Goal: Check status: Check status

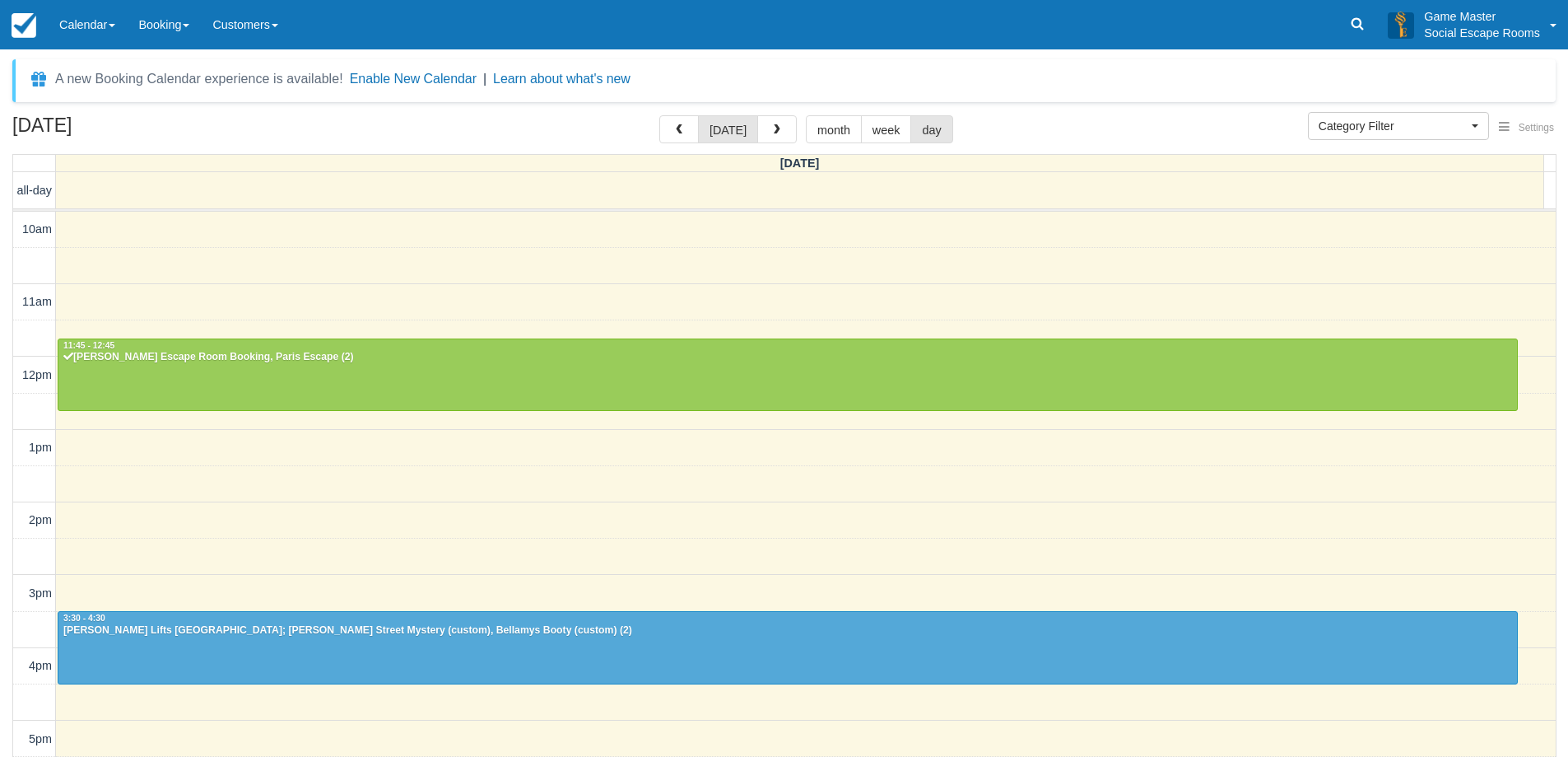
select select
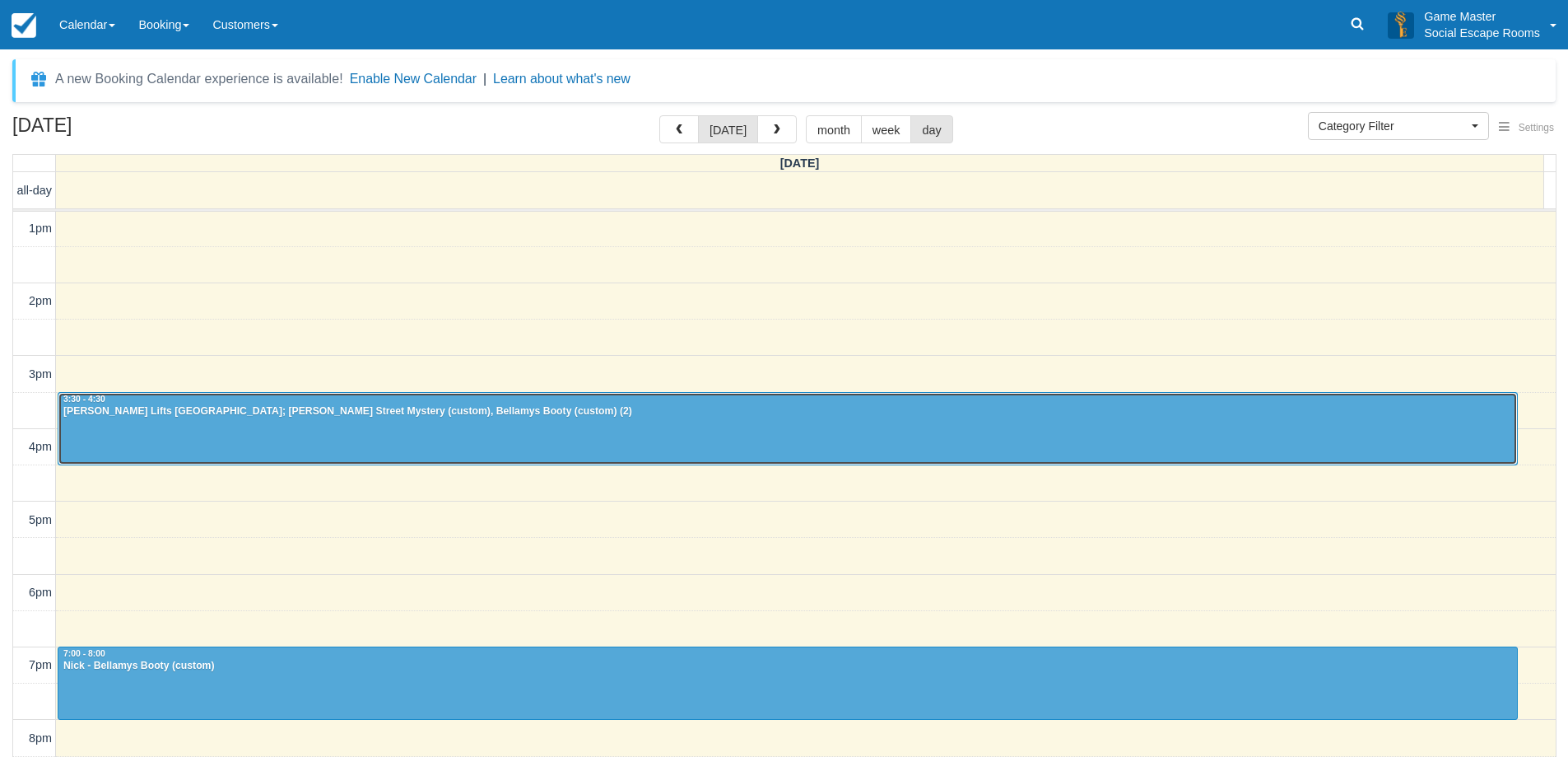
click at [879, 432] on div at bounding box center [787, 428] width 1458 height 71
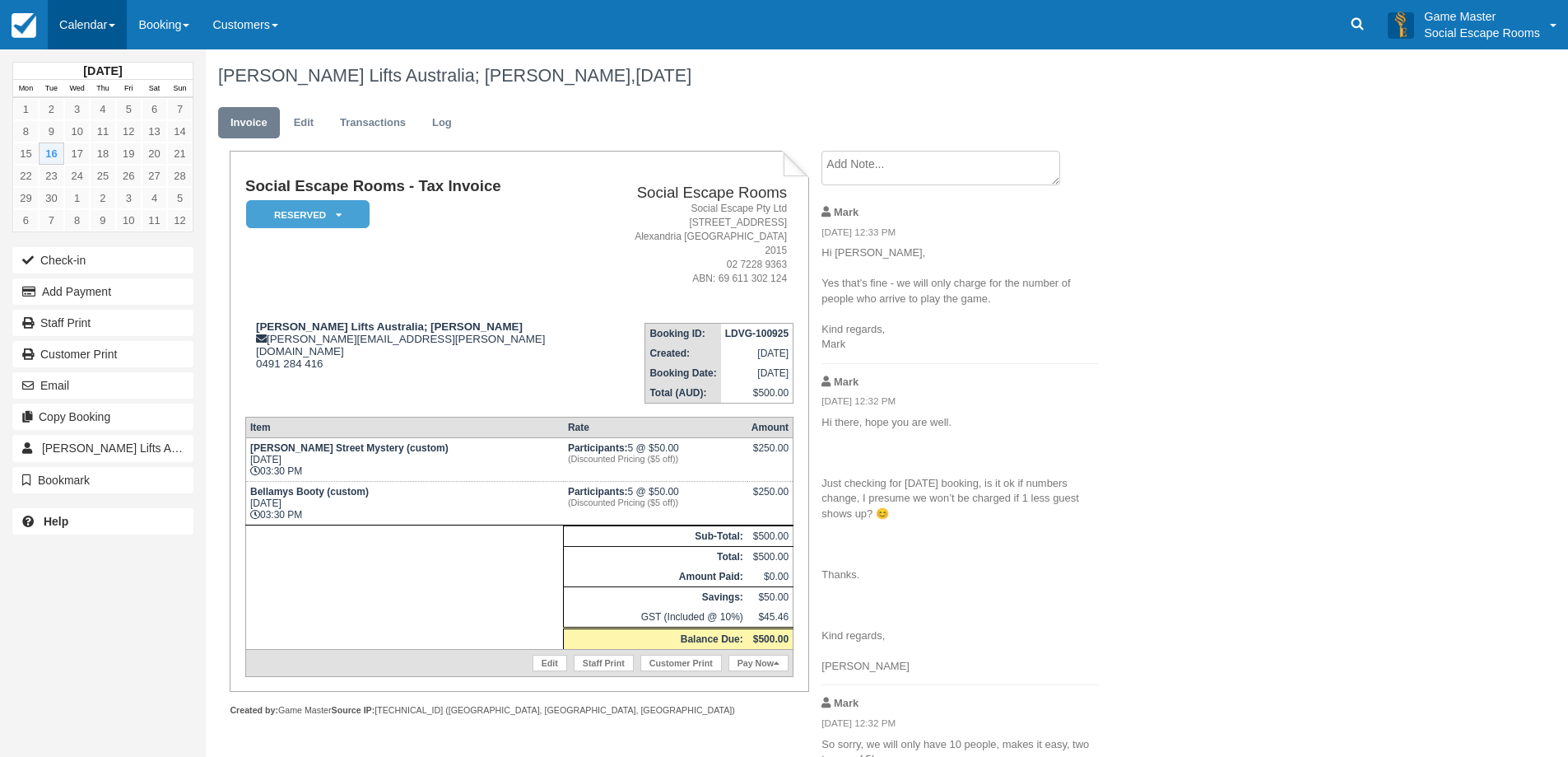
click at [75, 18] on link "Calendar" at bounding box center [87, 24] width 79 height 49
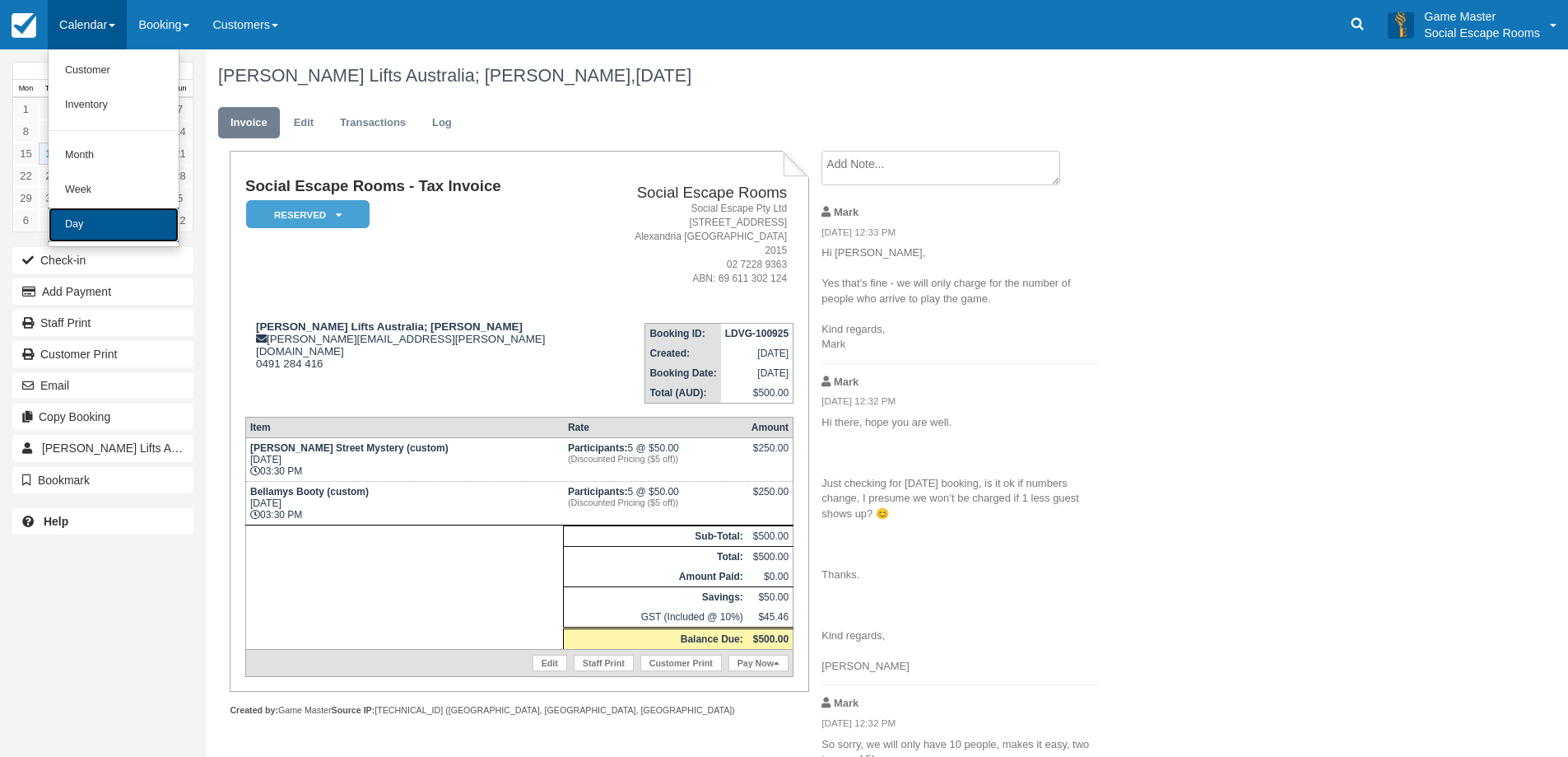
click at [113, 223] on link "Day" at bounding box center [114, 225] width 130 height 34
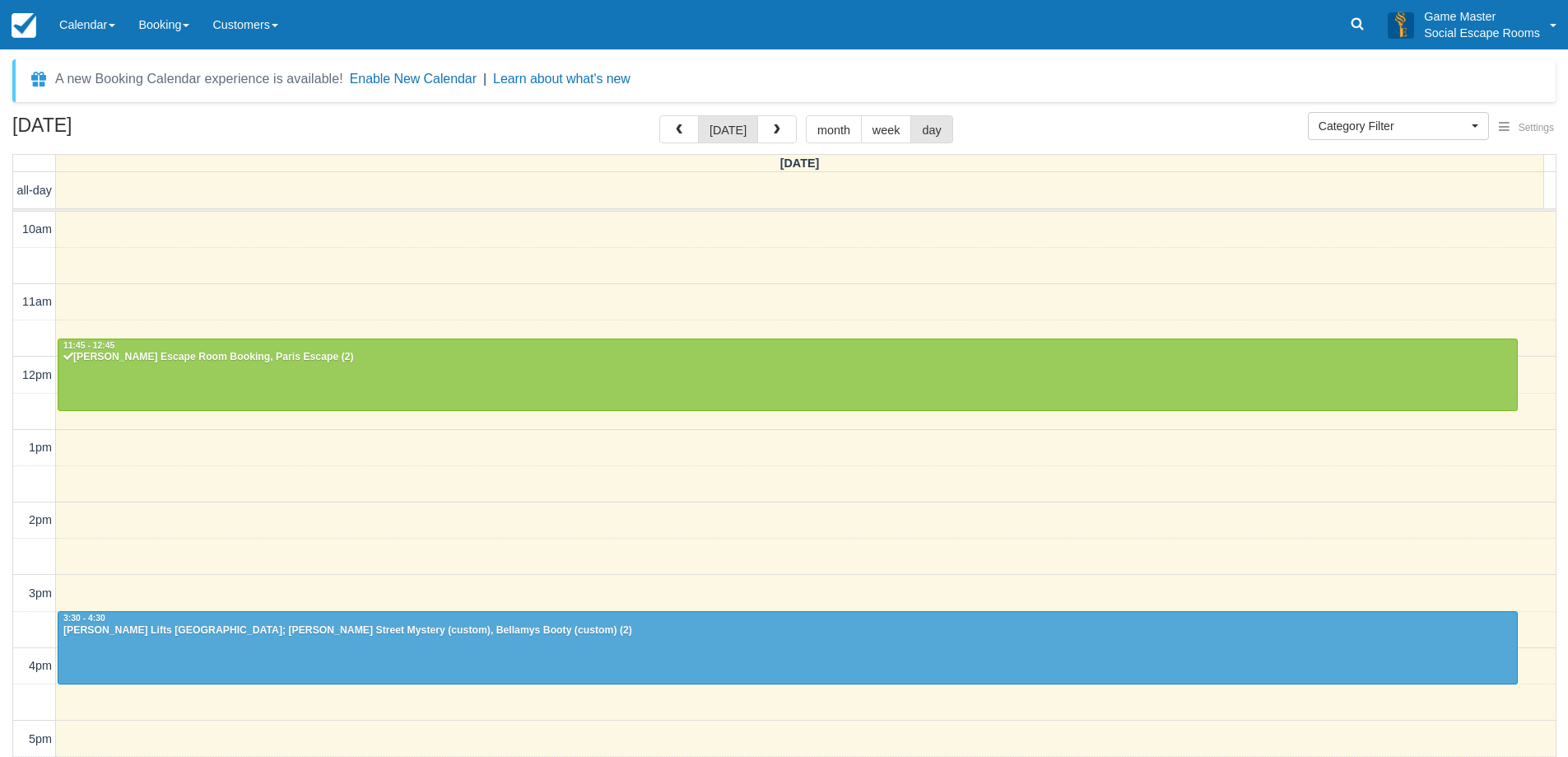
select select
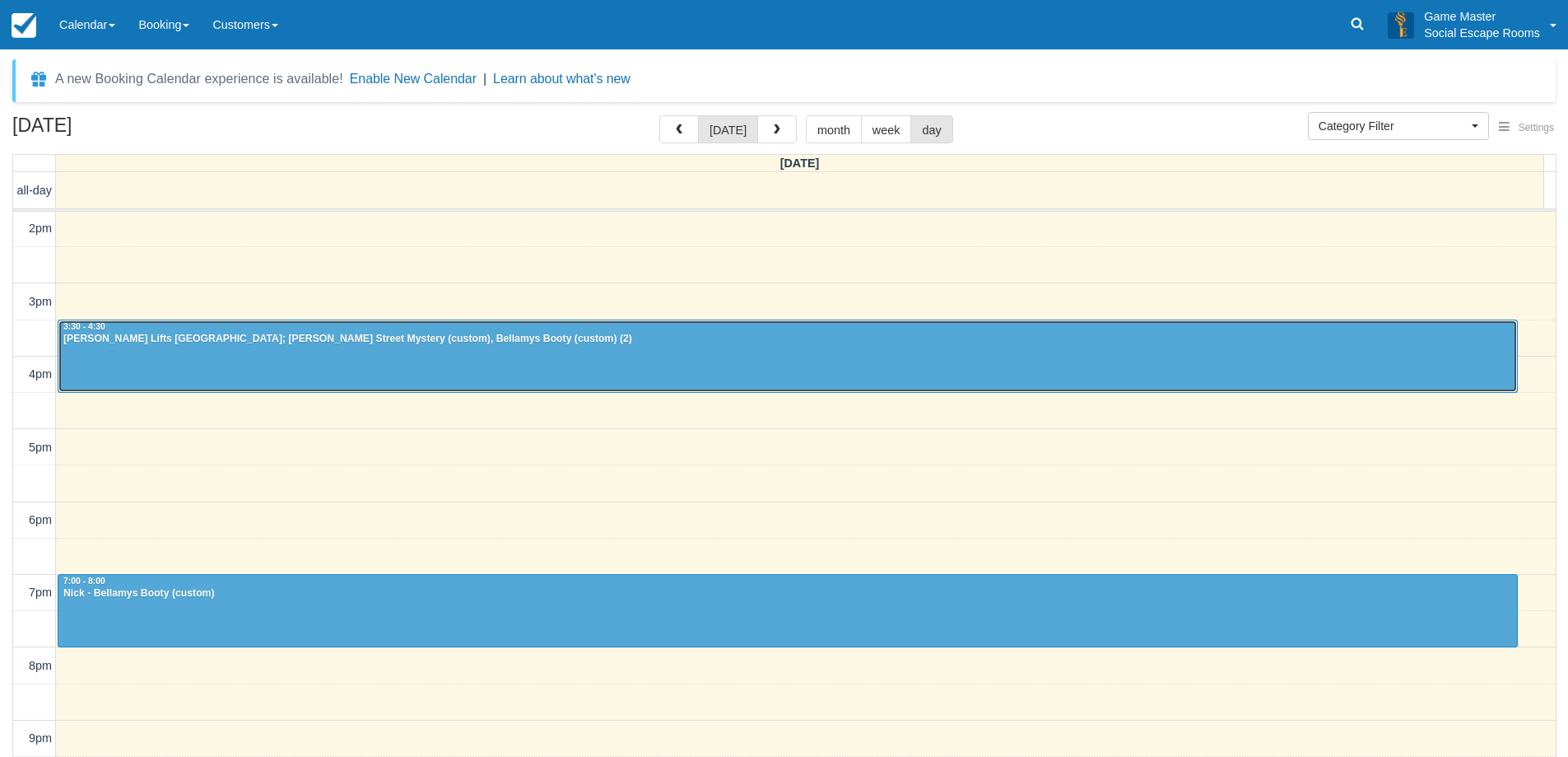
click at [735, 354] on div at bounding box center [787, 356] width 1458 height 71
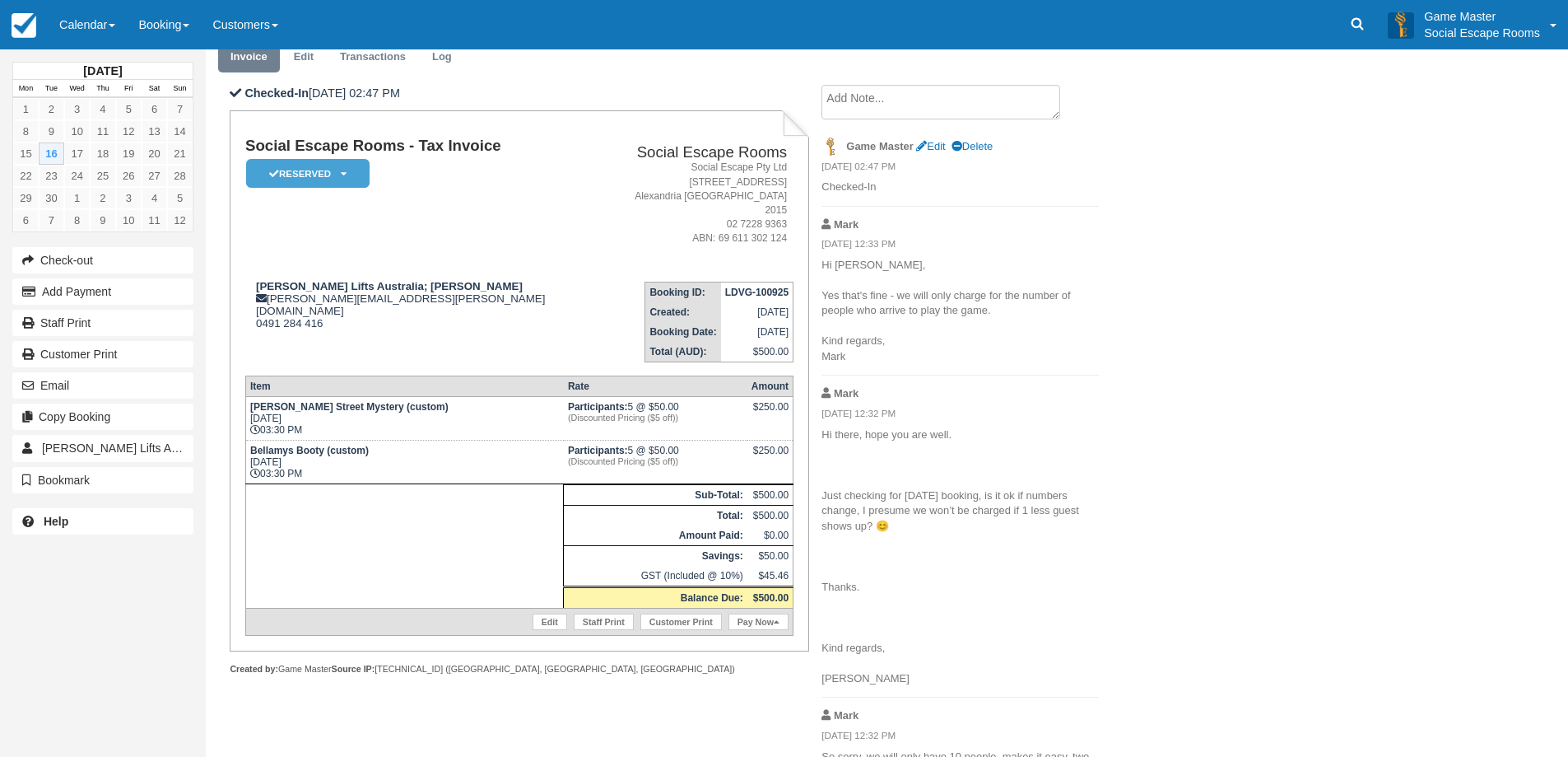
scroll to position [247, 0]
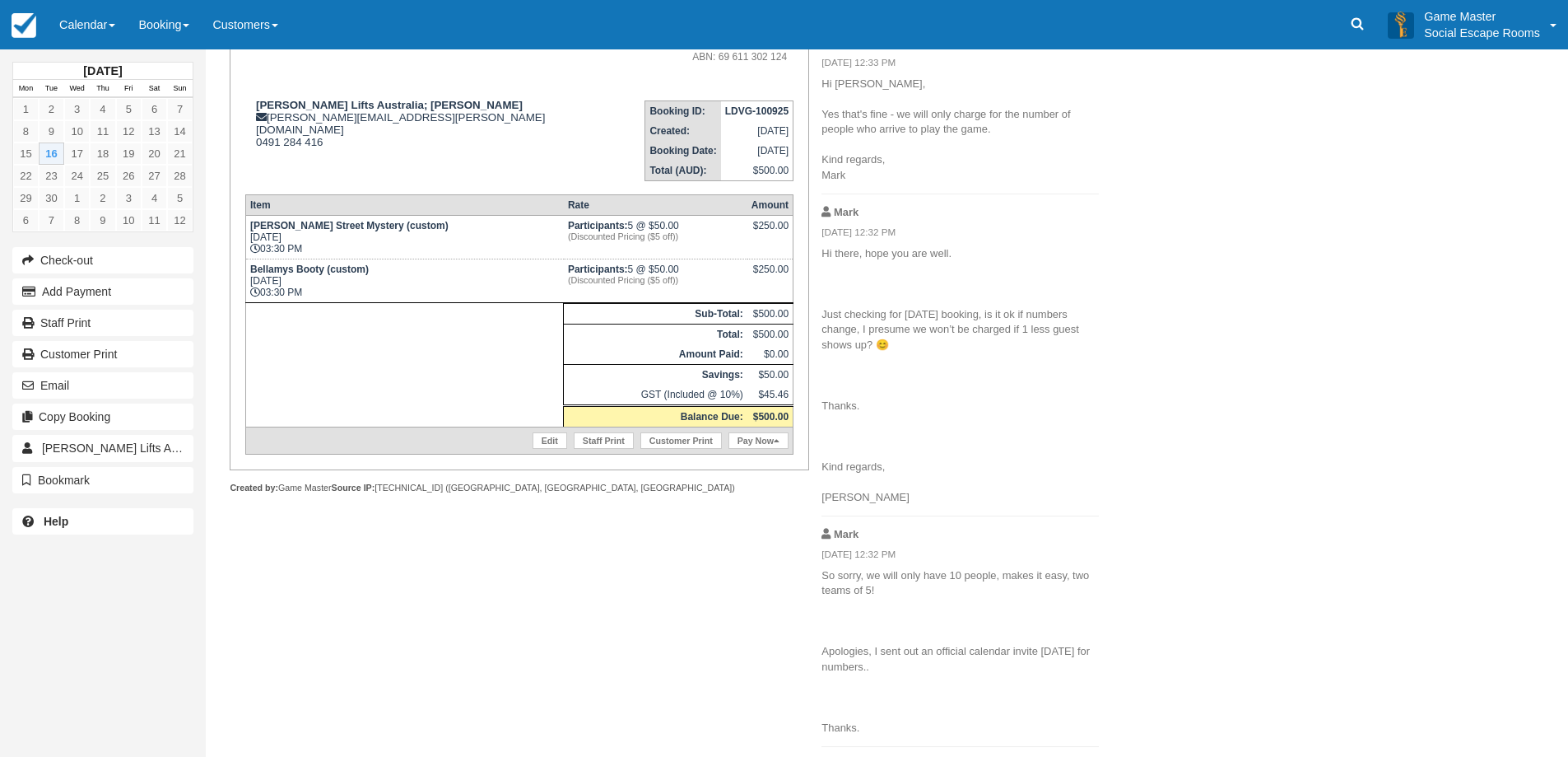
click at [464, 259] on td "Bellamys Booty (custom) Tue Sept 16, 2025 03:30 PM" at bounding box center [403, 281] width 318 height 44
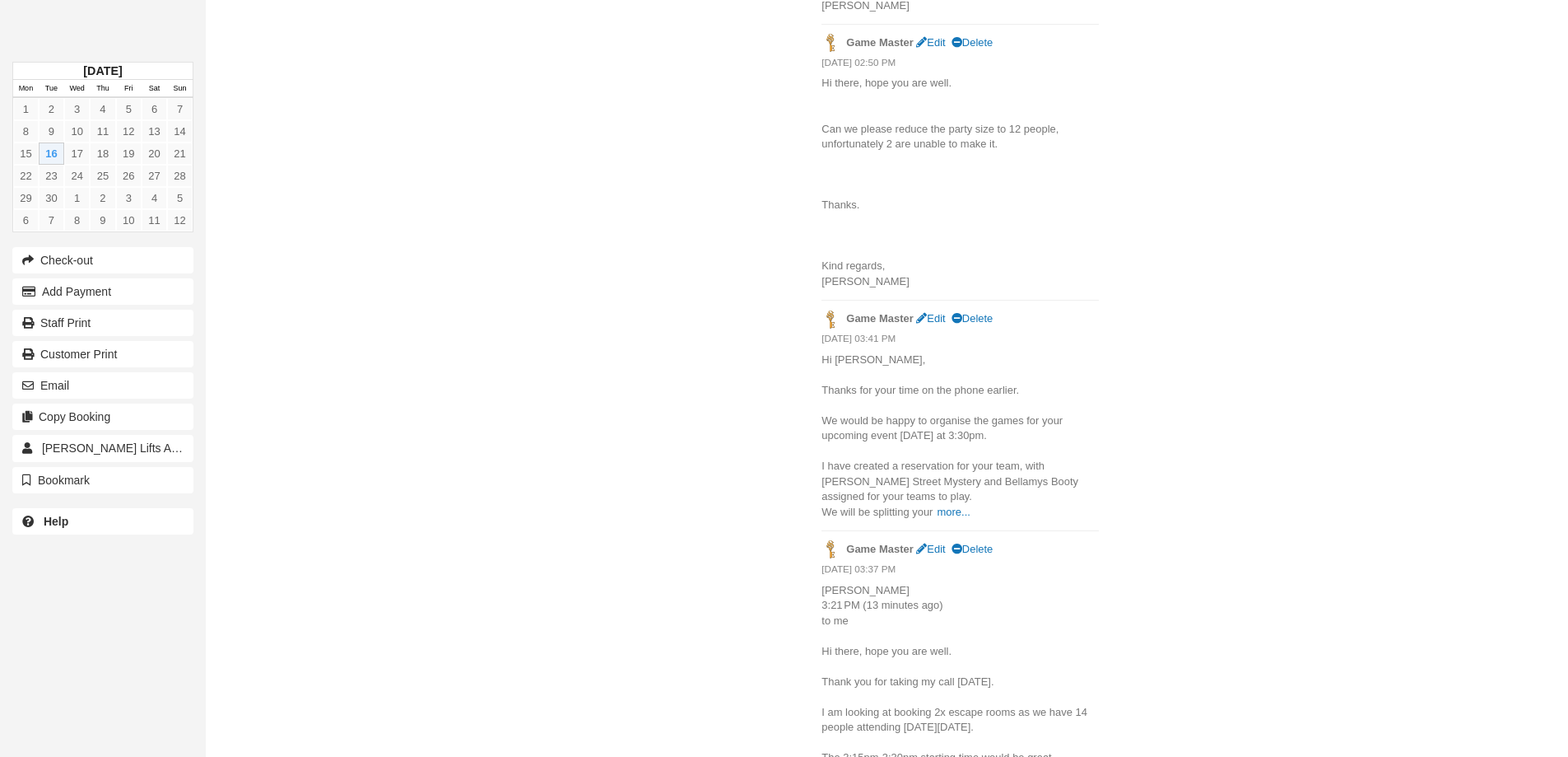
scroll to position [2328, 0]
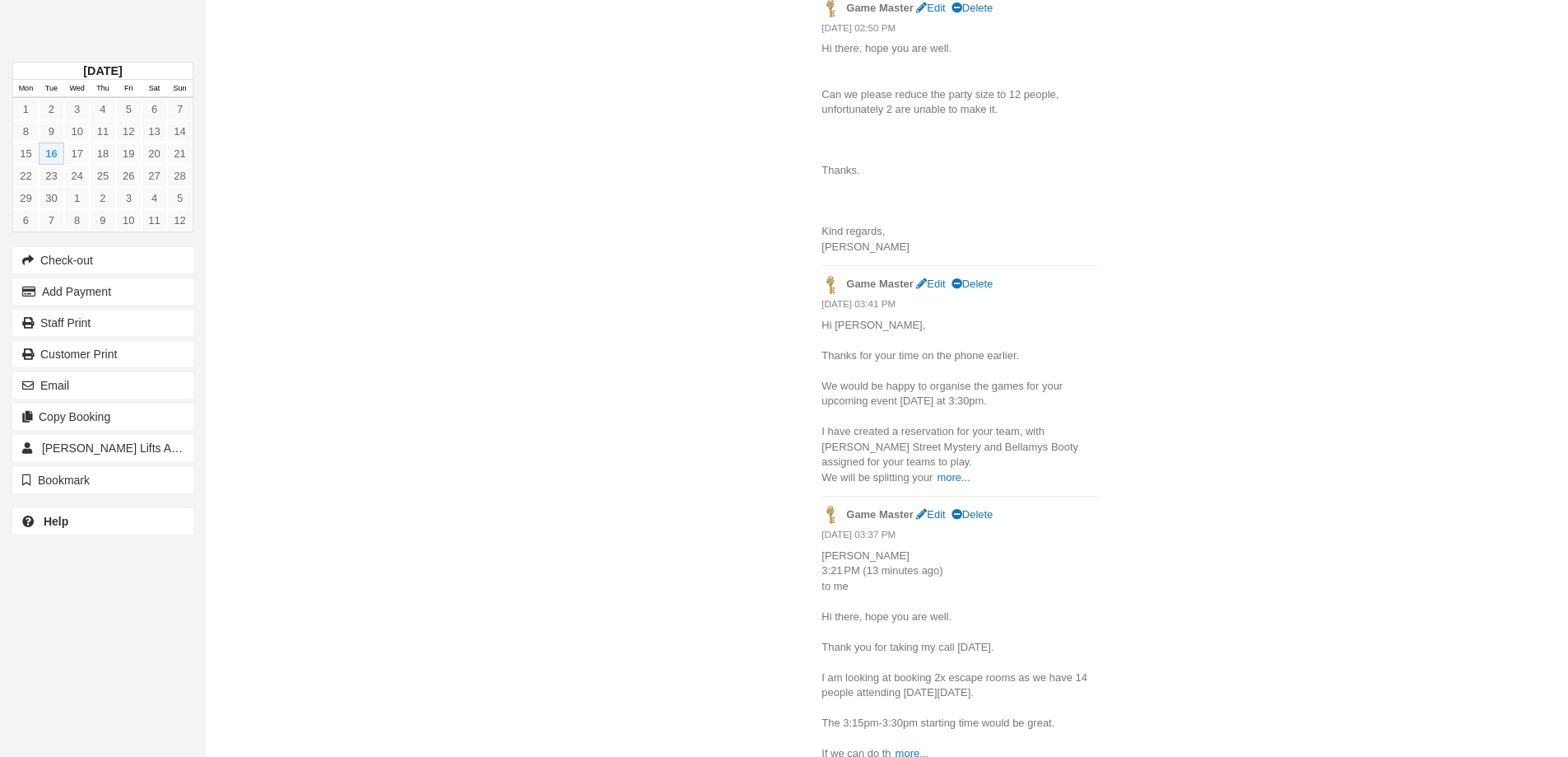
drag, startPoint x: 1112, startPoint y: 590, endPoint x: 1105, endPoint y: 669, distance: 79.3
drag, startPoint x: 1143, startPoint y: 516, endPoint x: 1144, endPoint y: 656, distance: 140.0
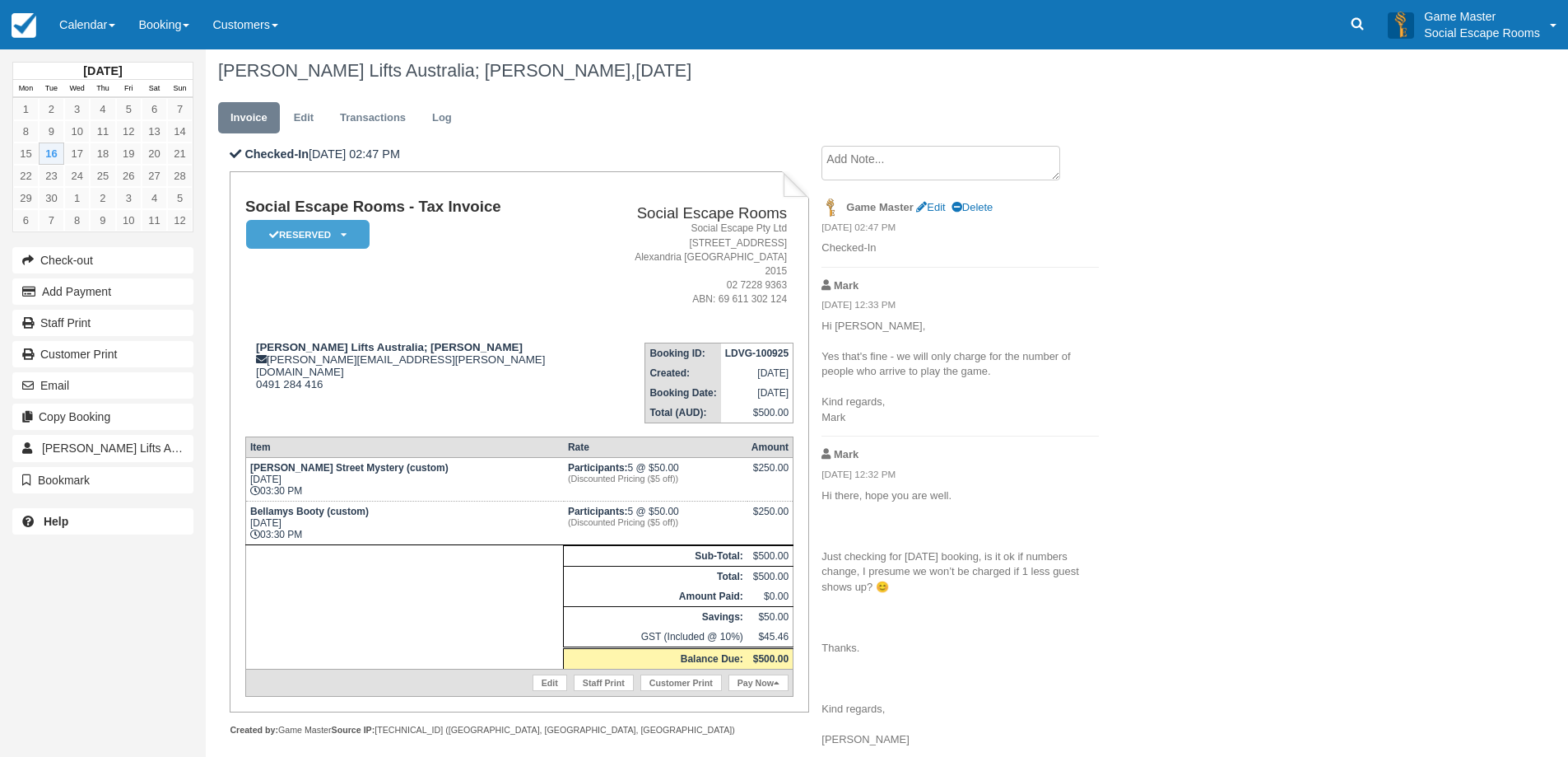
scroll to position [0, 0]
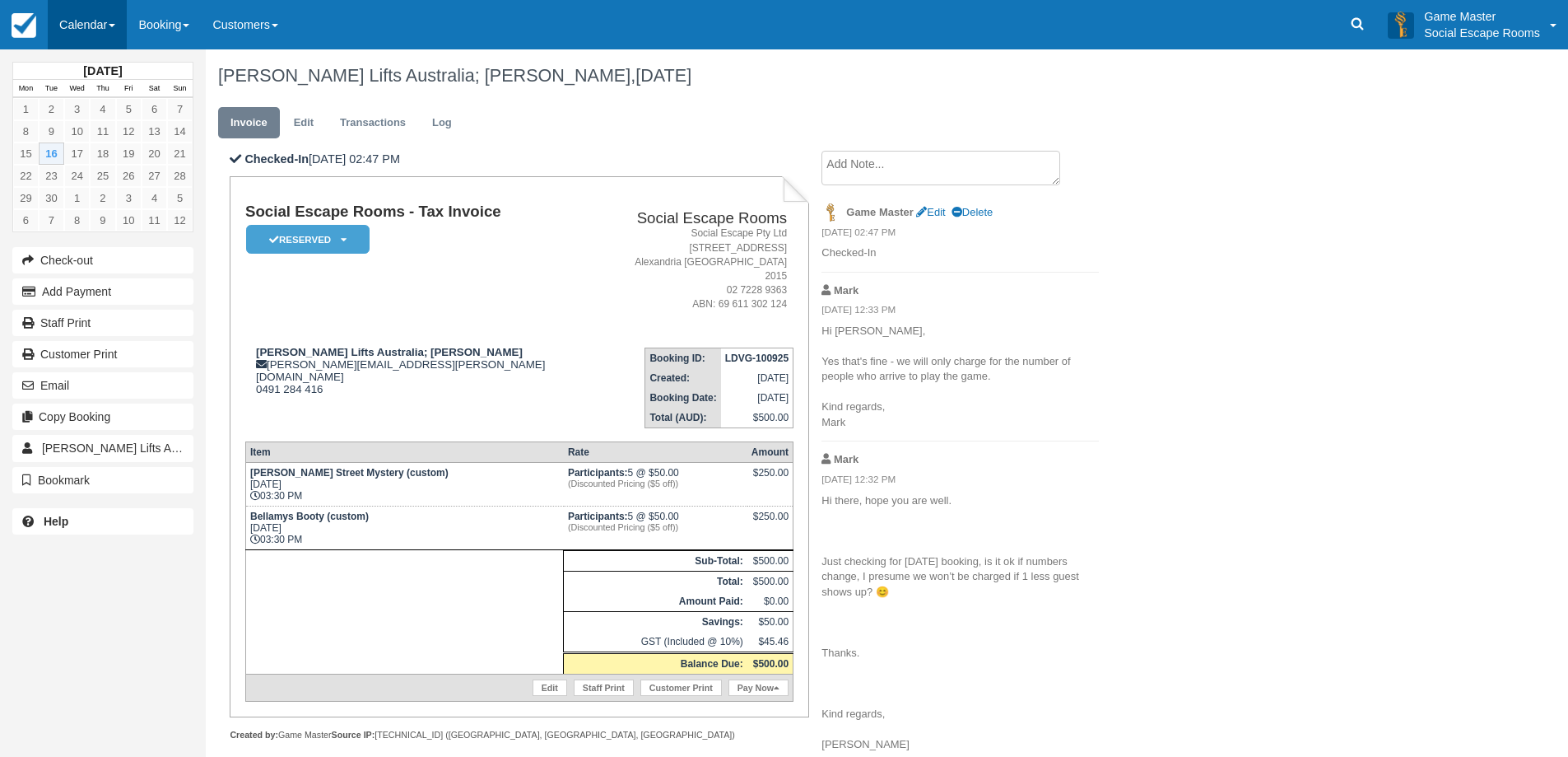
click at [103, 10] on link "Calendar" at bounding box center [87, 24] width 79 height 49
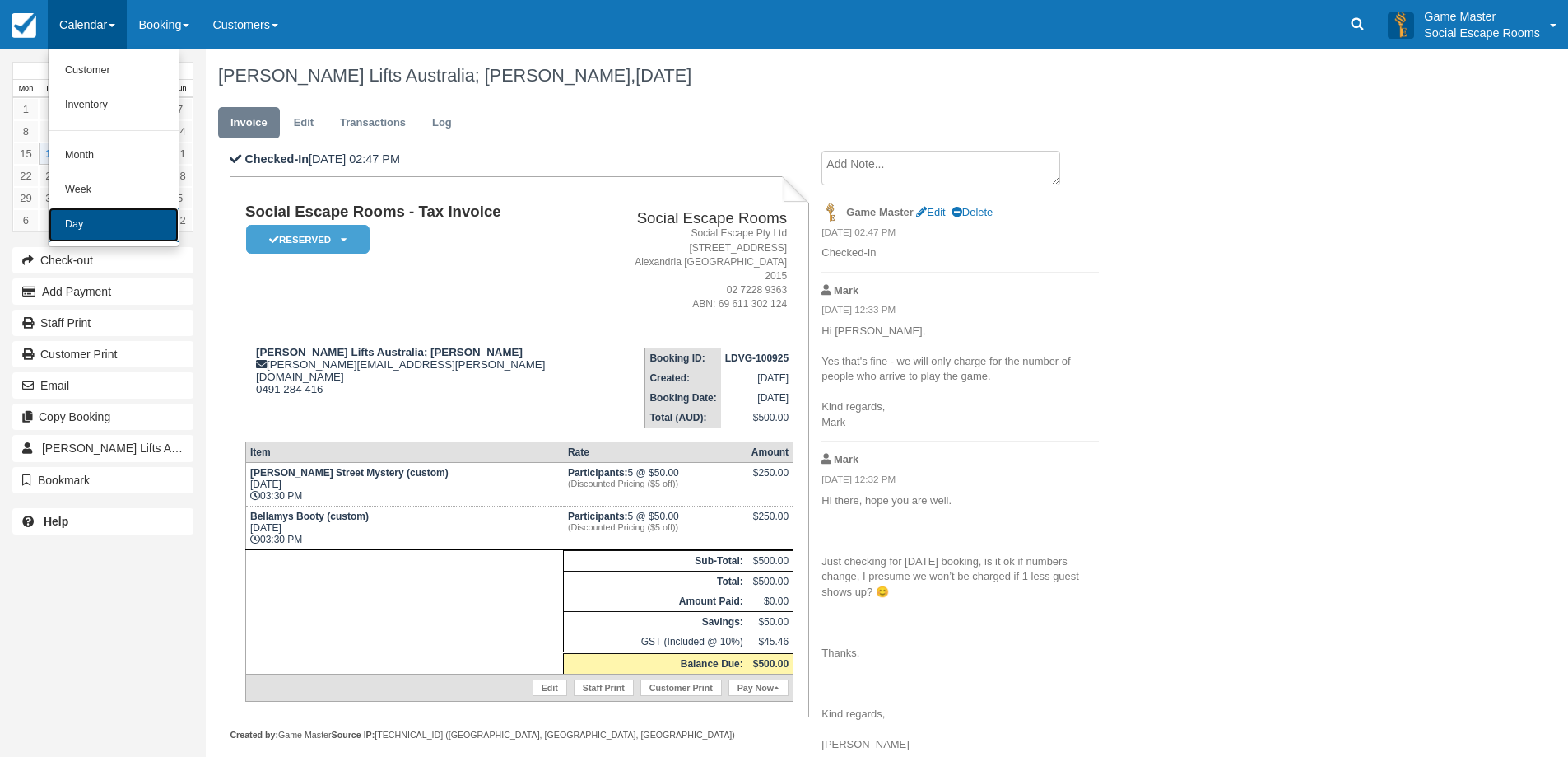
click at [121, 217] on link "Day" at bounding box center [114, 225] width 130 height 34
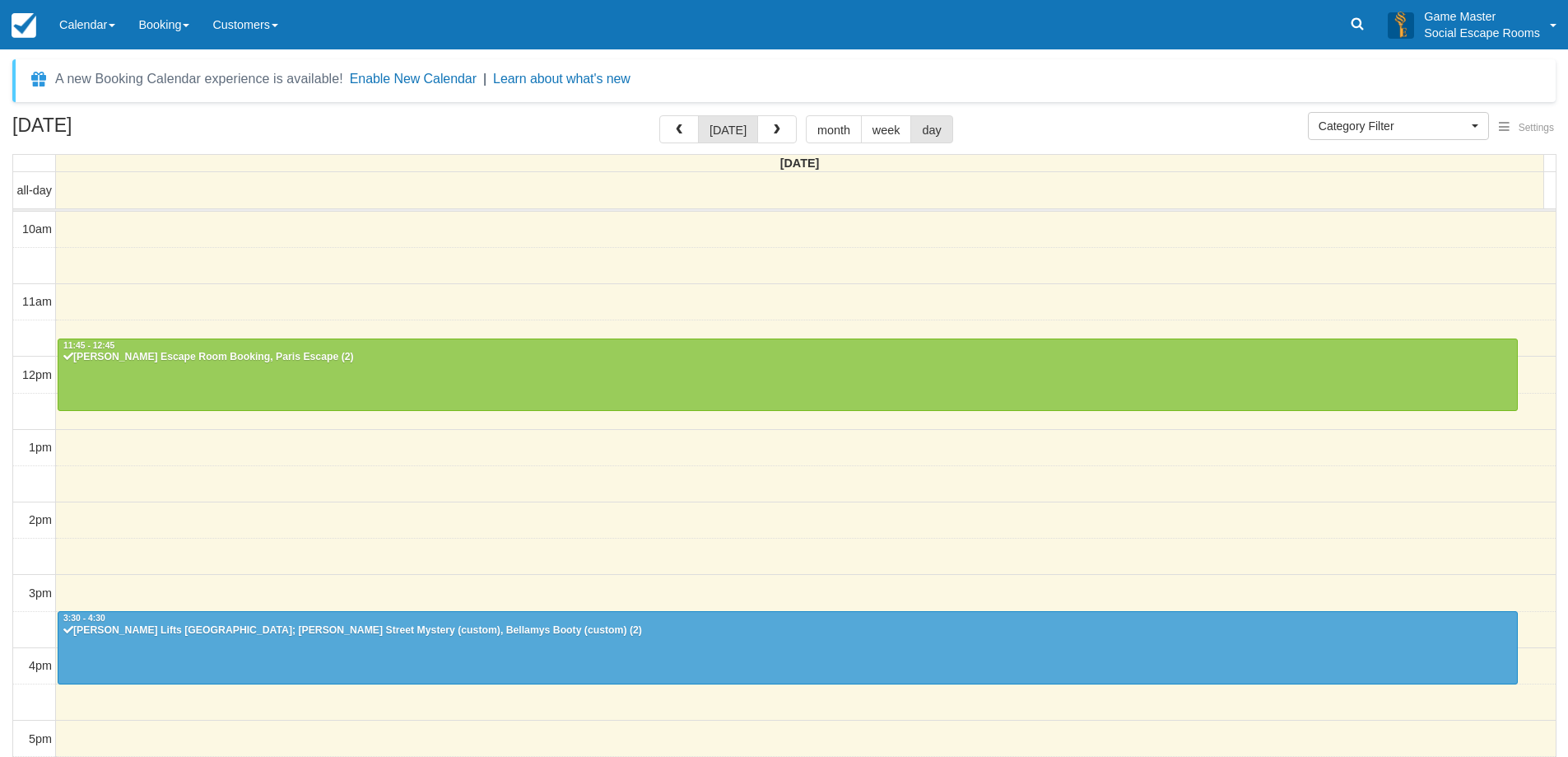
select select
